Goal: Information Seeking & Learning: Understand process/instructions

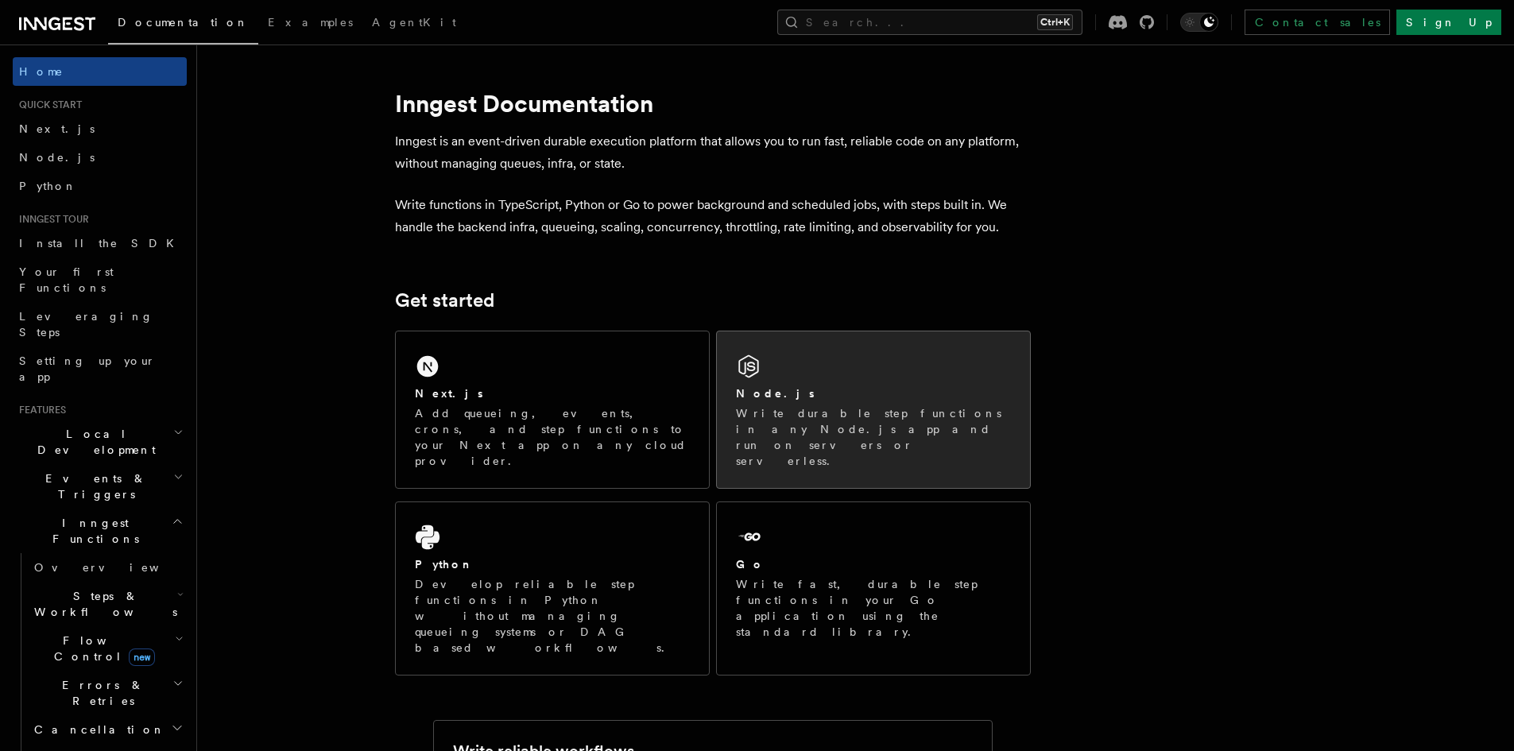
click at [829, 396] on div "Node.js" at bounding box center [873, 393] width 275 height 17
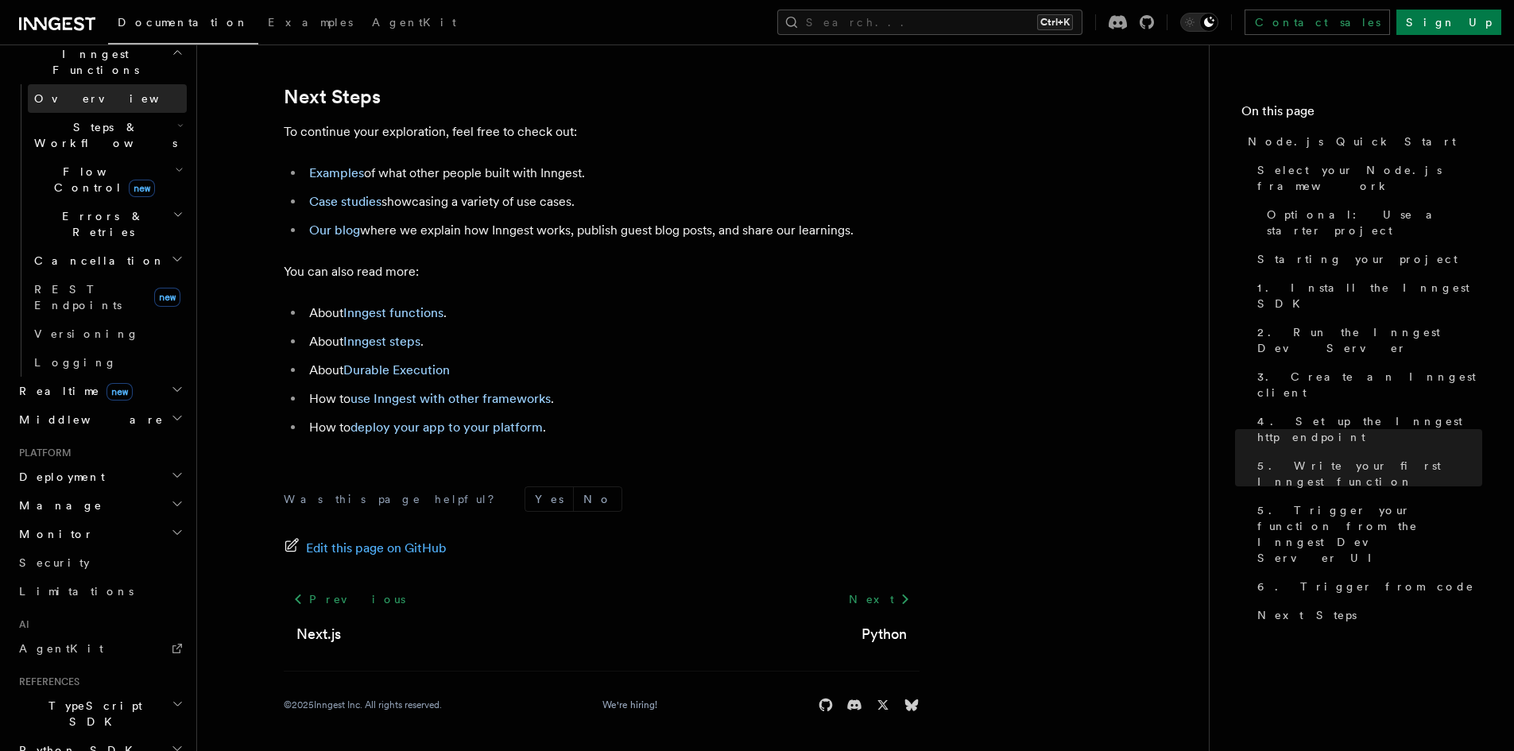
scroll to position [477, 0]
click at [172, 690] on icon "button" at bounding box center [178, 696] width 12 height 13
click at [171, 489] on icon "button" at bounding box center [177, 495] width 13 height 13
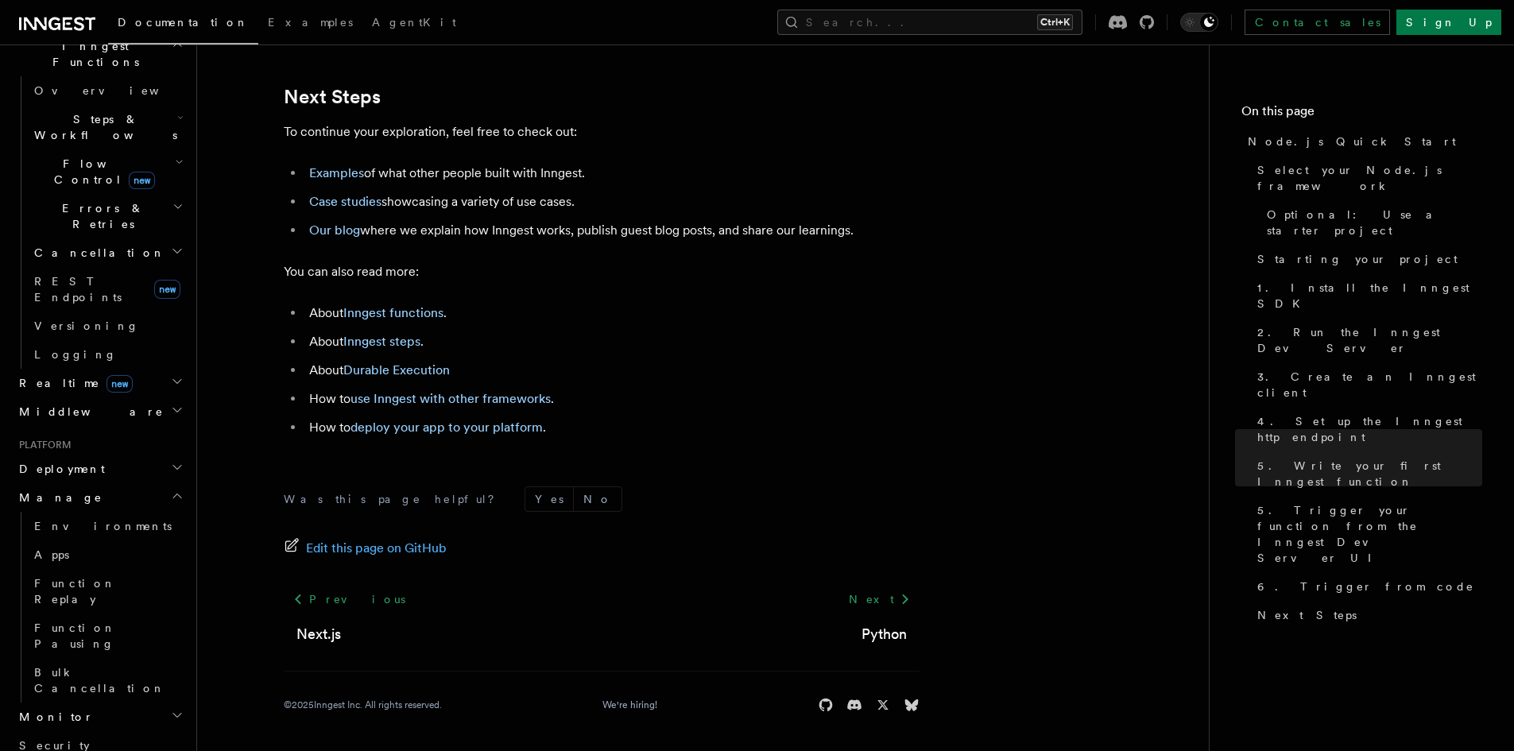
click at [171, 489] on icon "button" at bounding box center [177, 495] width 13 height 13
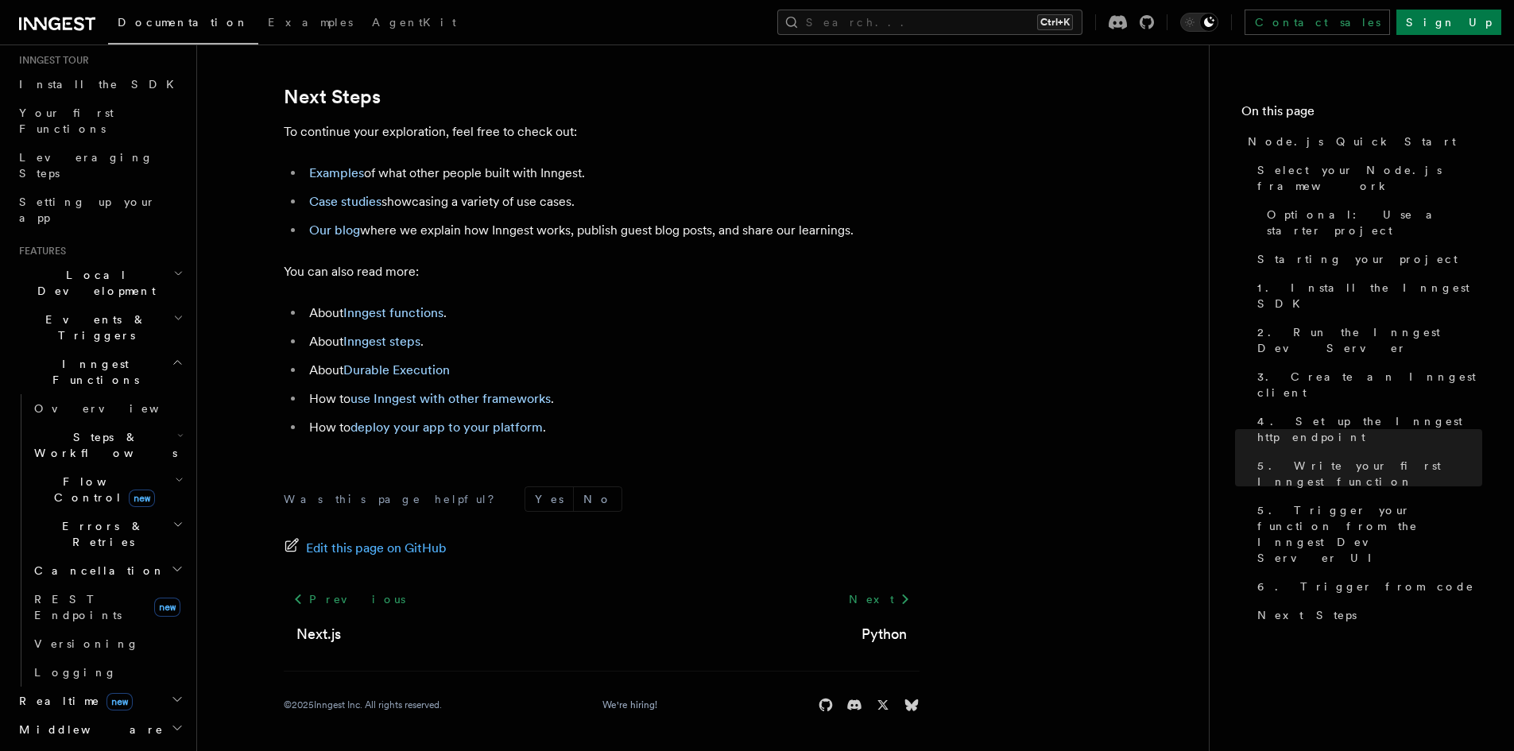
click at [176, 478] on icon "button" at bounding box center [179, 479] width 6 height 3
click at [175, 474] on icon "button" at bounding box center [179, 480] width 9 height 13
click at [172, 518] on icon "button" at bounding box center [177, 524] width 11 height 13
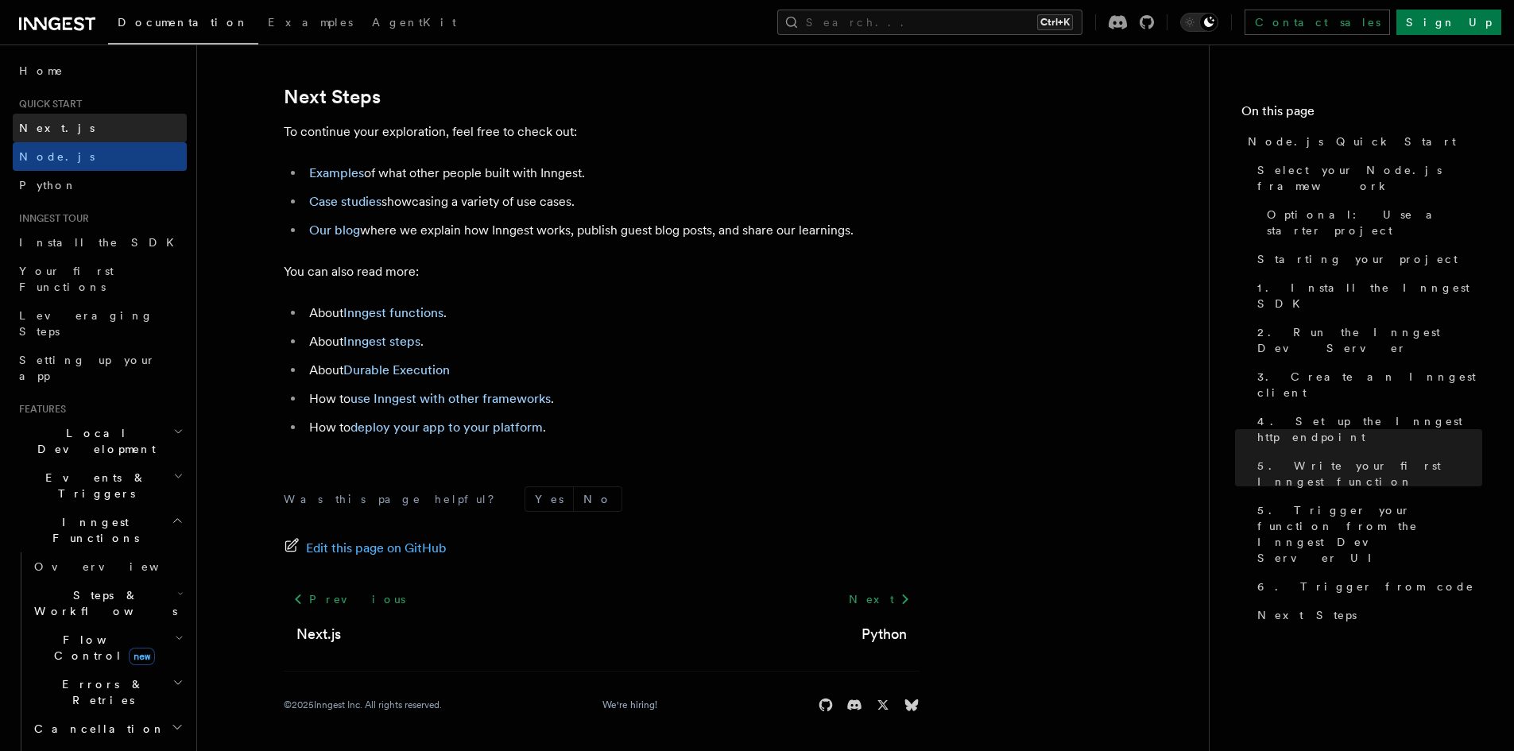
scroll to position [0, 0]
click at [68, 22] on icon at bounding box center [57, 23] width 76 height 19
